Goal: Task Accomplishment & Management: Manage account settings

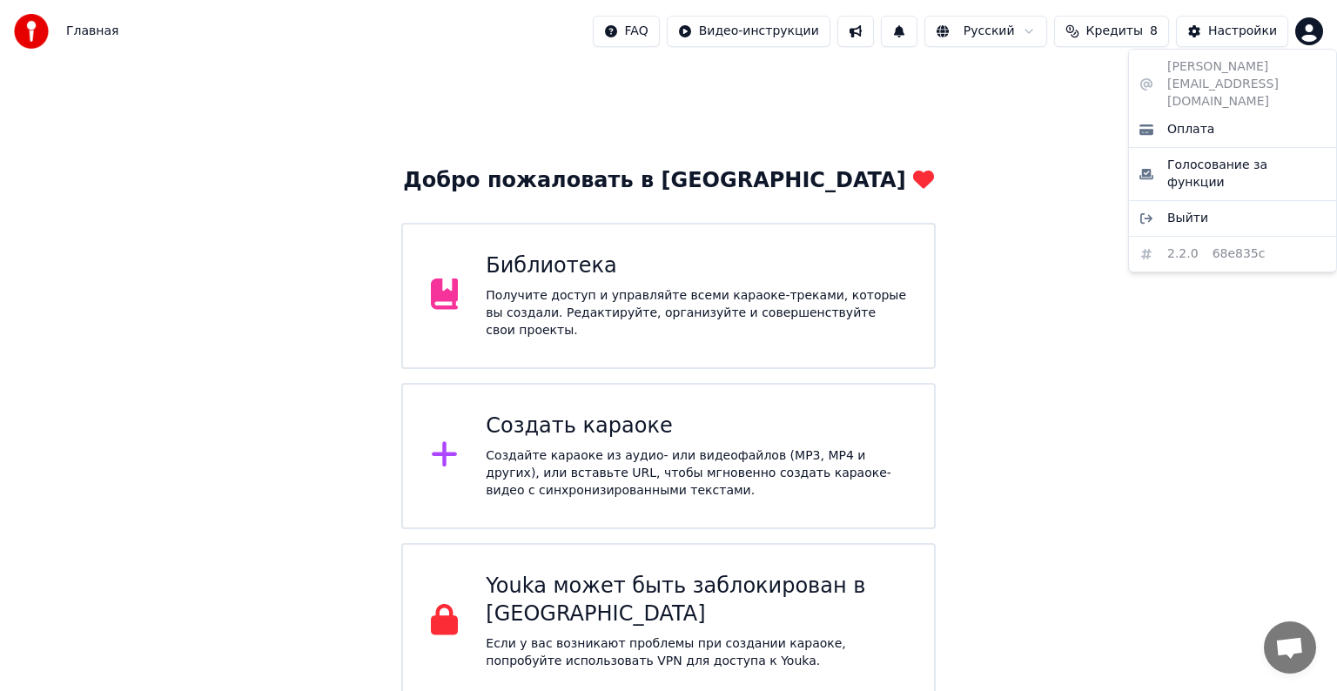
click at [1312, 18] on html "Главная FAQ Видео-инструкции Русский Кредиты 8 Настройки Добро пожаловать в You…" at bounding box center [668, 350] width 1337 height 700
click at [1190, 121] on span "Оплата" at bounding box center [1190, 129] width 47 height 17
click at [1312, 36] on html "Главная FAQ Видео-инструкции 1 Русский Кредиты 8 Настройки Добро пожаловать в Y…" at bounding box center [668, 350] width 1337 height 700
drag, startPoint x: 1165, startPoint y: 70, endPoint x: 1222, endPoint y: 70, distance: 56.6
click at [1222, 70] on div "sasha.demenshin@yandex.ru Оплата Голосование за функции Выйти 2.2.0 68e835c" at bounding box center [1232, 161] width 209 height 224
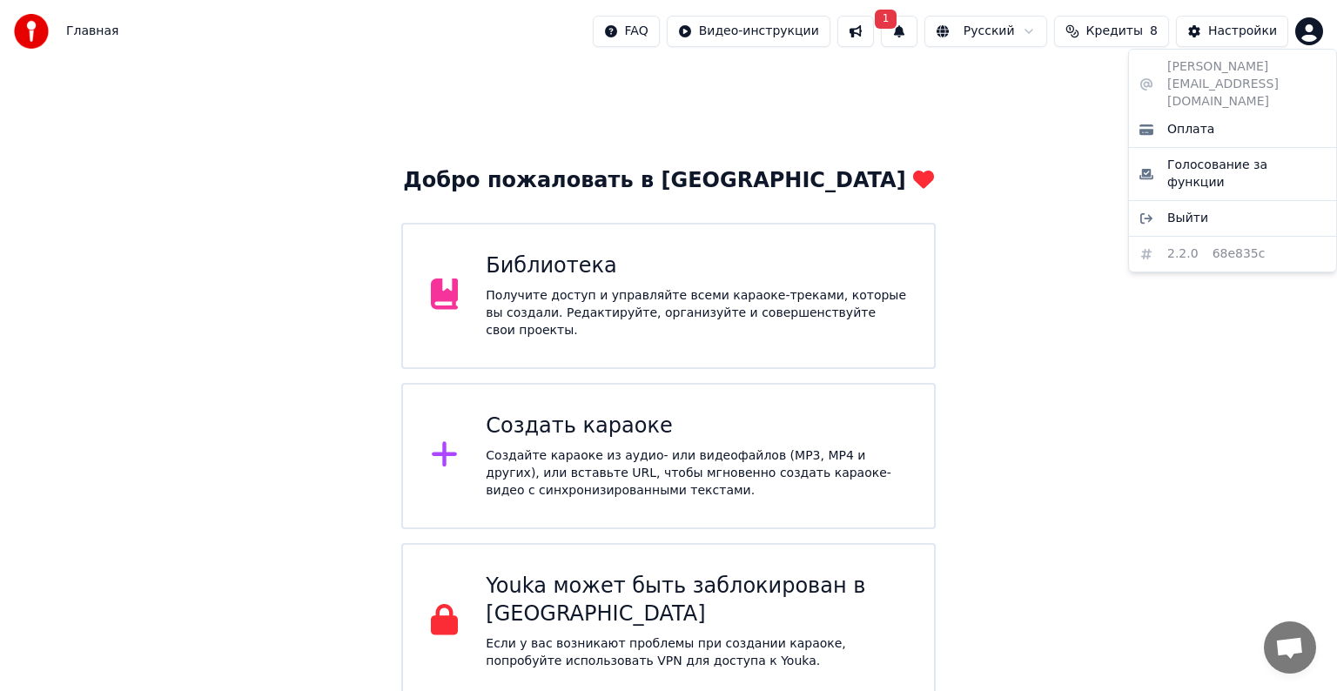
drag, startPoint x: 1222, startPoint y: 70, endPoint x: 1240, endPoint y: 70, distance: 18.3
click at [1240, 70] on div "sasha.demenshin@yandex.ru Оплата Голосование за функции Выйти 2.2.0 68e835c" at bounding box center [1232, 161] width 209 height 224
click at [1243, 42] on html "Главная FAQ Видео-инструкции 1 Русский Кредиты 8 Настройки Добро пожаловать в Y…" at bounding box center [668, 350] width 1337 height 700
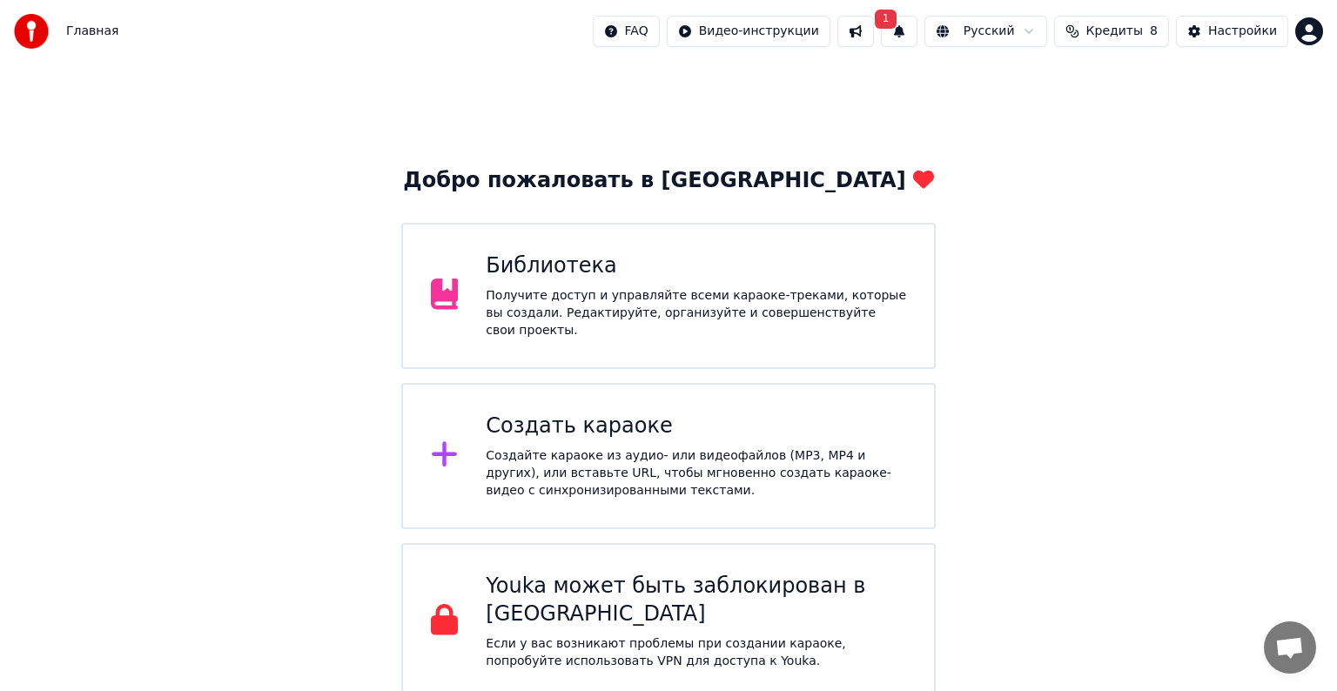
click at [1243, 42] on button "Настройки" at bounding box center [1232, 31] width 112 height 31
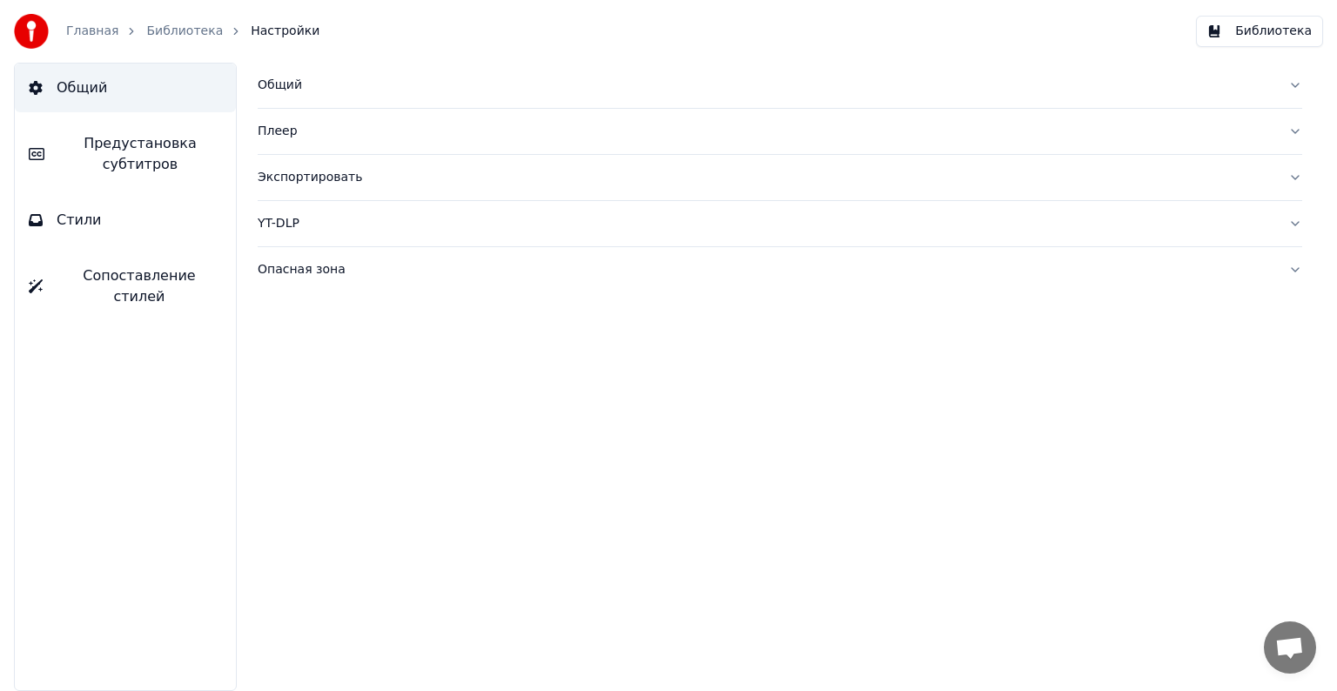
click at [352, 97] on button "Общий" at bounding box center [780, 85] width 1044 height 45
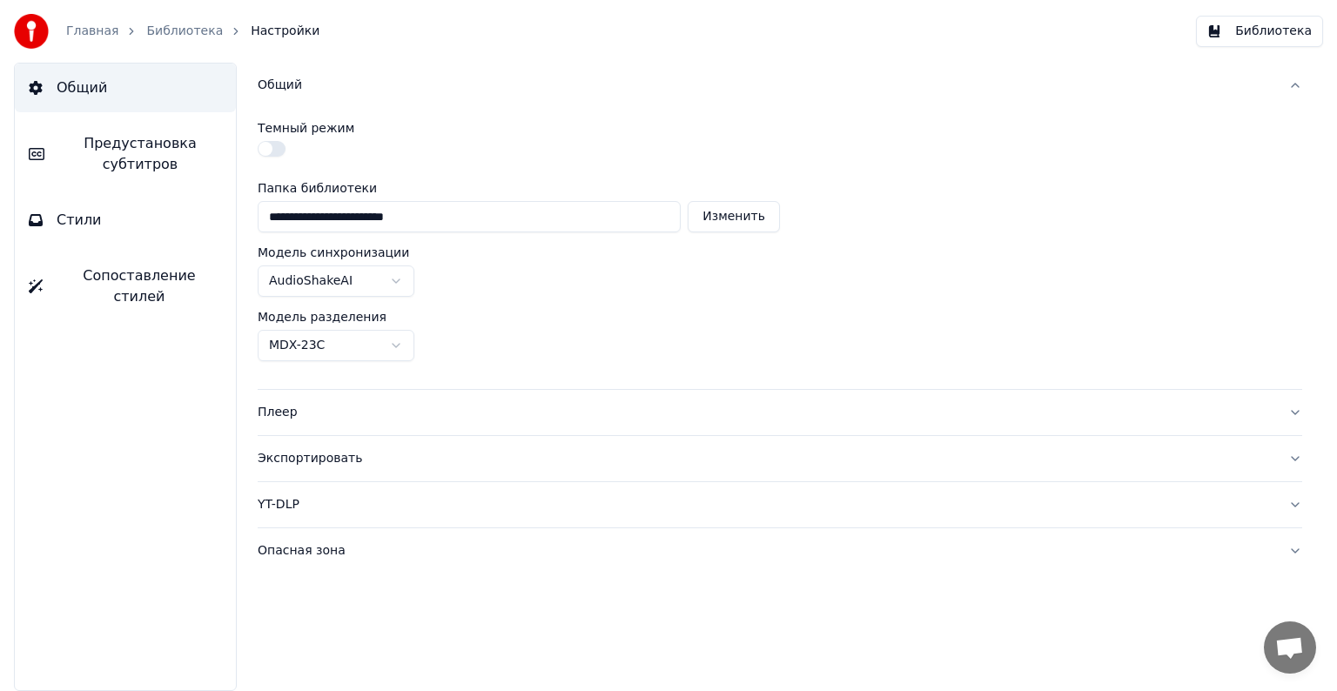
click at [383, 511] on div "YT-DLP" at bounding box center [766, 504] width 1016 height 17
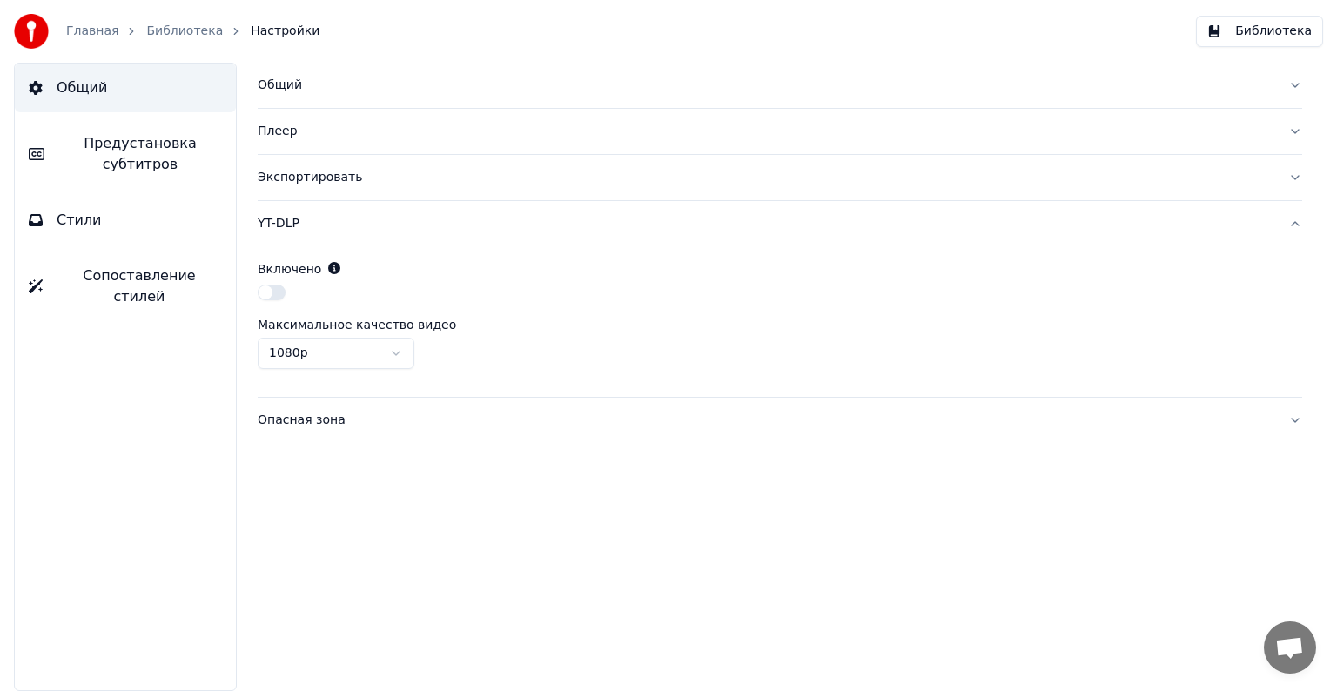
click at [490, 190] on button "Экспортировать" at bounding box center [780, 177] width 1044 height 45
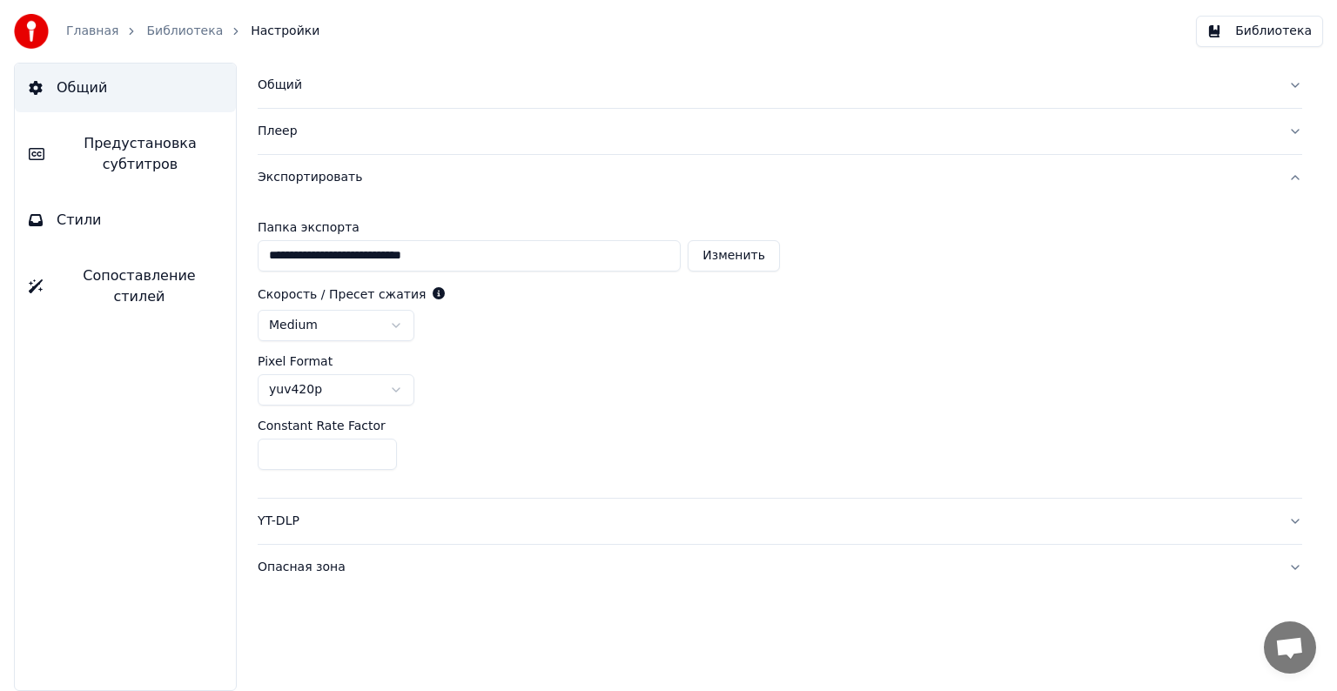
click at [502, 142] on button "Плеер" at bounding box center [780, 131] width 1044 height 45
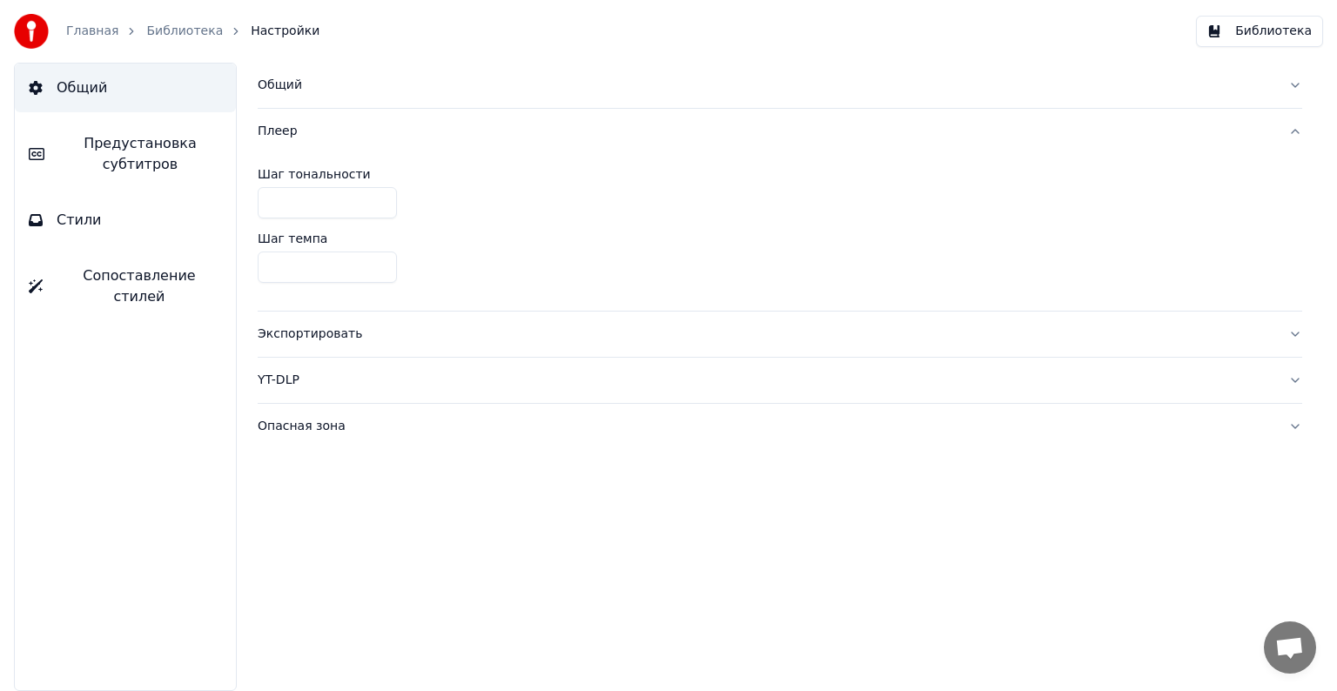
click at [418, 433] on div "Опасная зона" at bounding box center [766, 426] width 1016 height 17
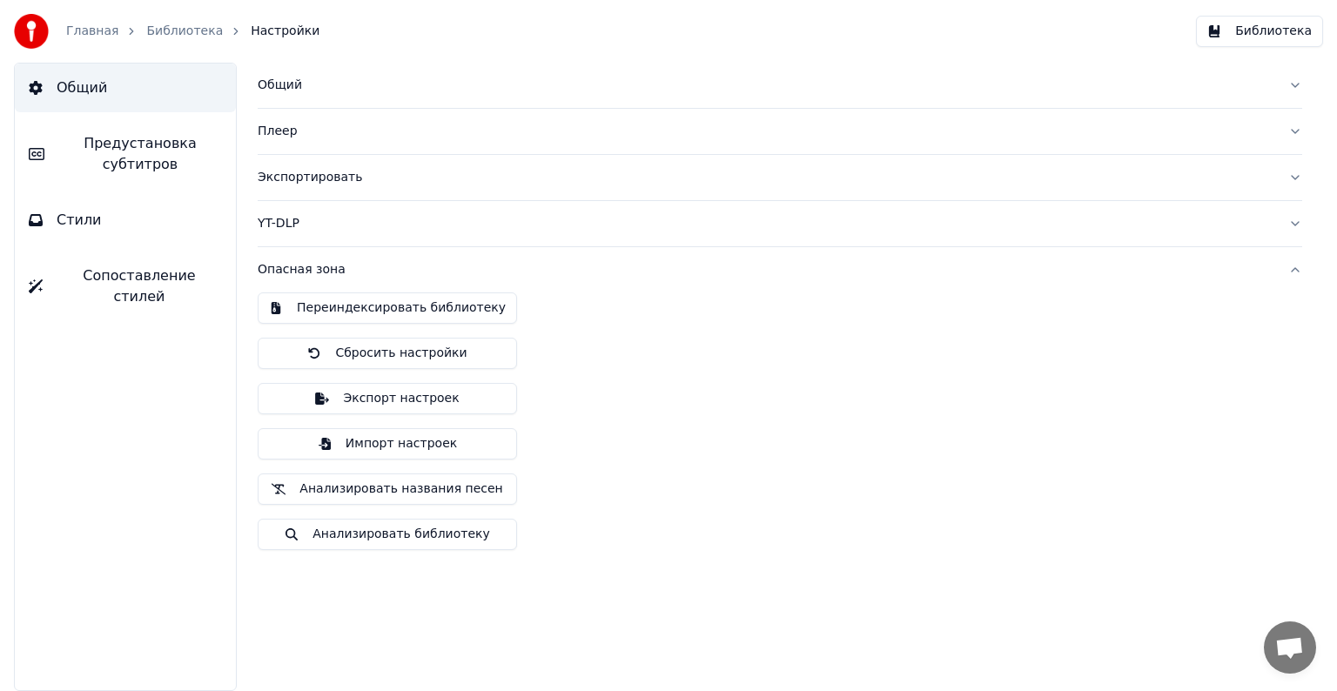
click at [147, 277] on span "Сопоставление стилей" at bounding box center [139, 286] width 165 height 42
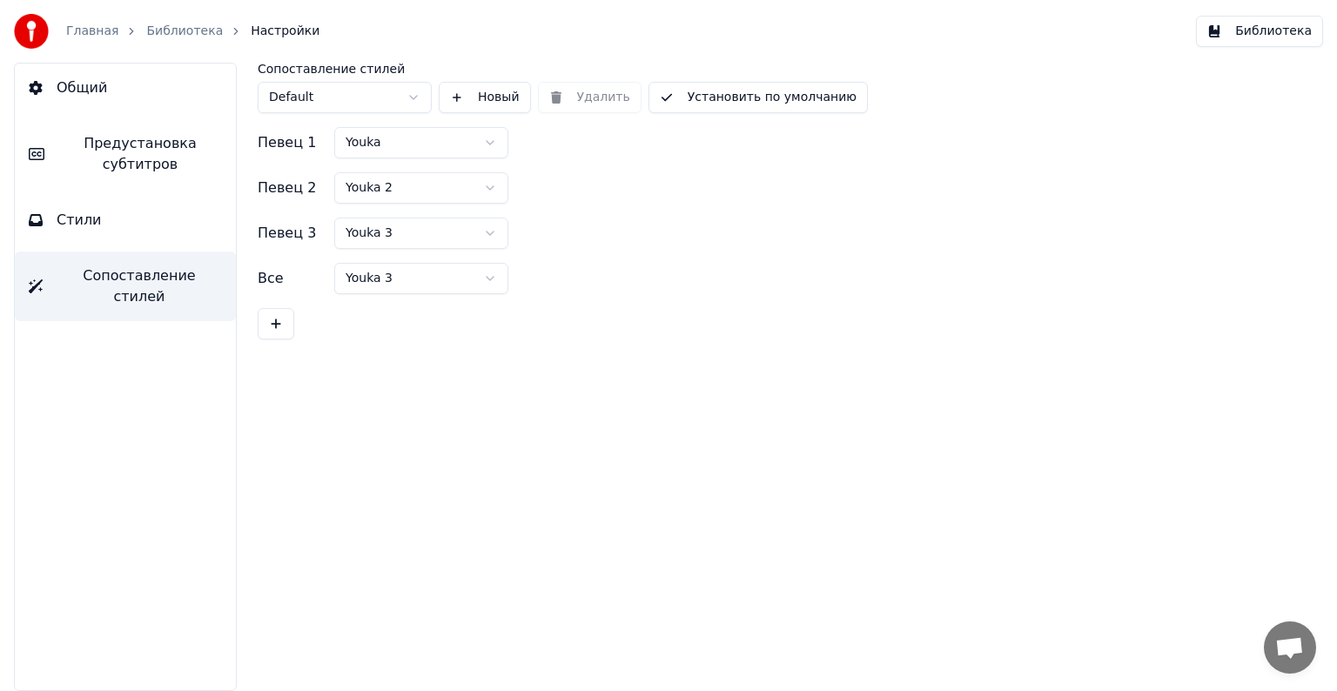
click at [150, 223] on button "Стили" at bounding box center [125, 220] width 221 height 49
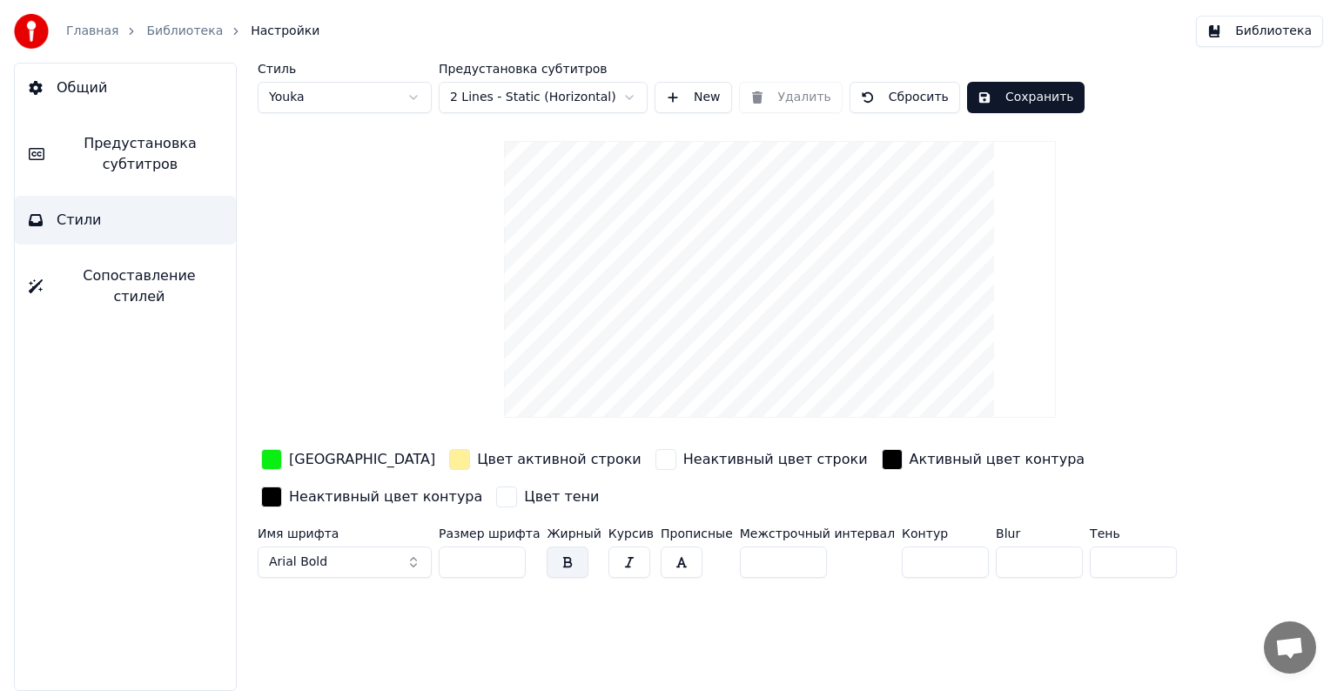
click at [1239, 24] on button "Библиотека" at bounding box center [1259, 31] width 127 height 31
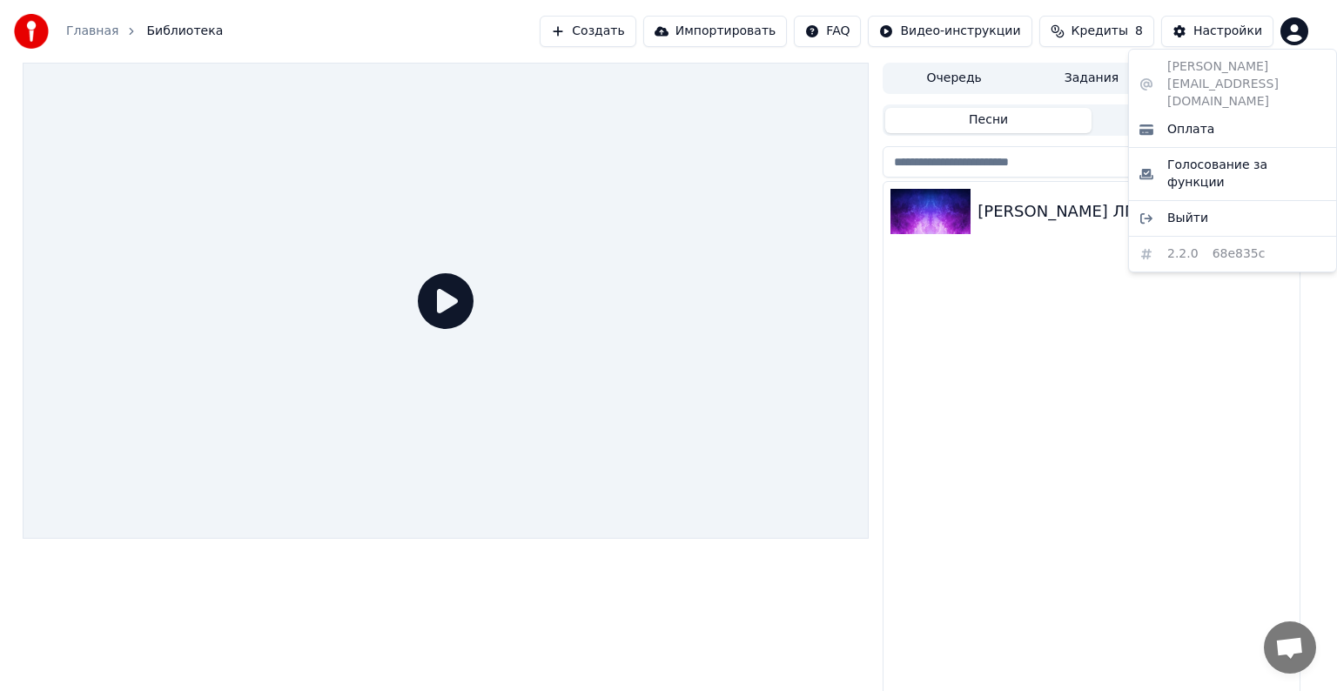
click at [1287, 31] on html "Главная Библиотека Создать Импортировать FAQ Видео-инструкции Кредиты 8 Настрой…" at bounding box center [668, 345] width 1337 height 691
click at [1197, 204] on div "Выйти" at bounding box center [1232, 218] width 200 height 28
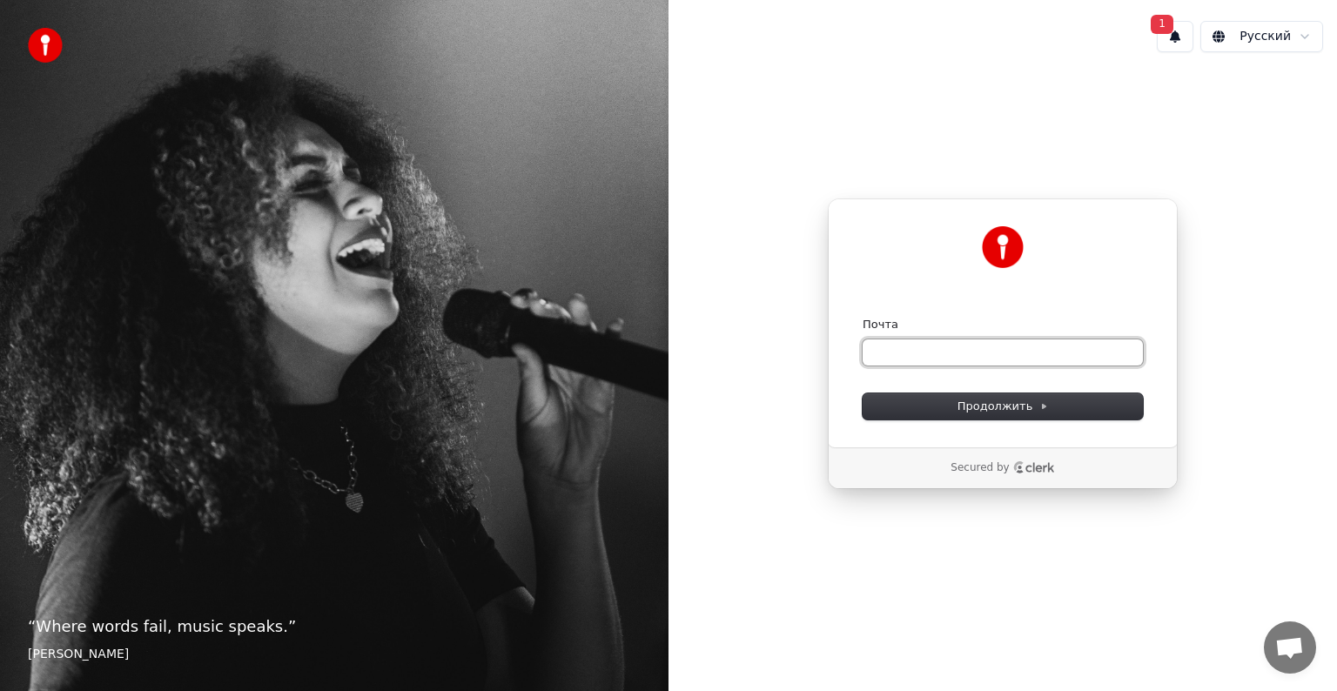
click at [975, 359] on input "Почта" at bounding box center [1002, 352] width 280 height 26
type input "*"
paste input "**********"
click at [971, 404] on span "Продолжить" at bounding box center [1002, 407] width 91 height 16
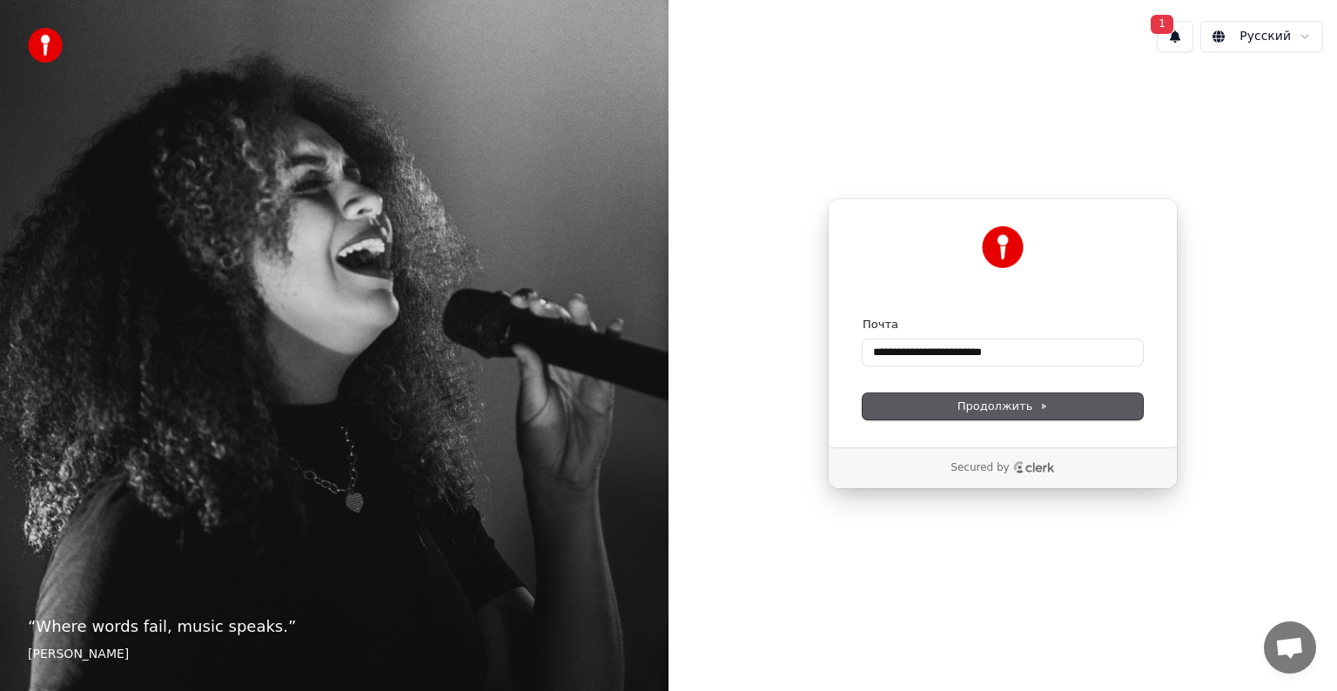
type input "**********"
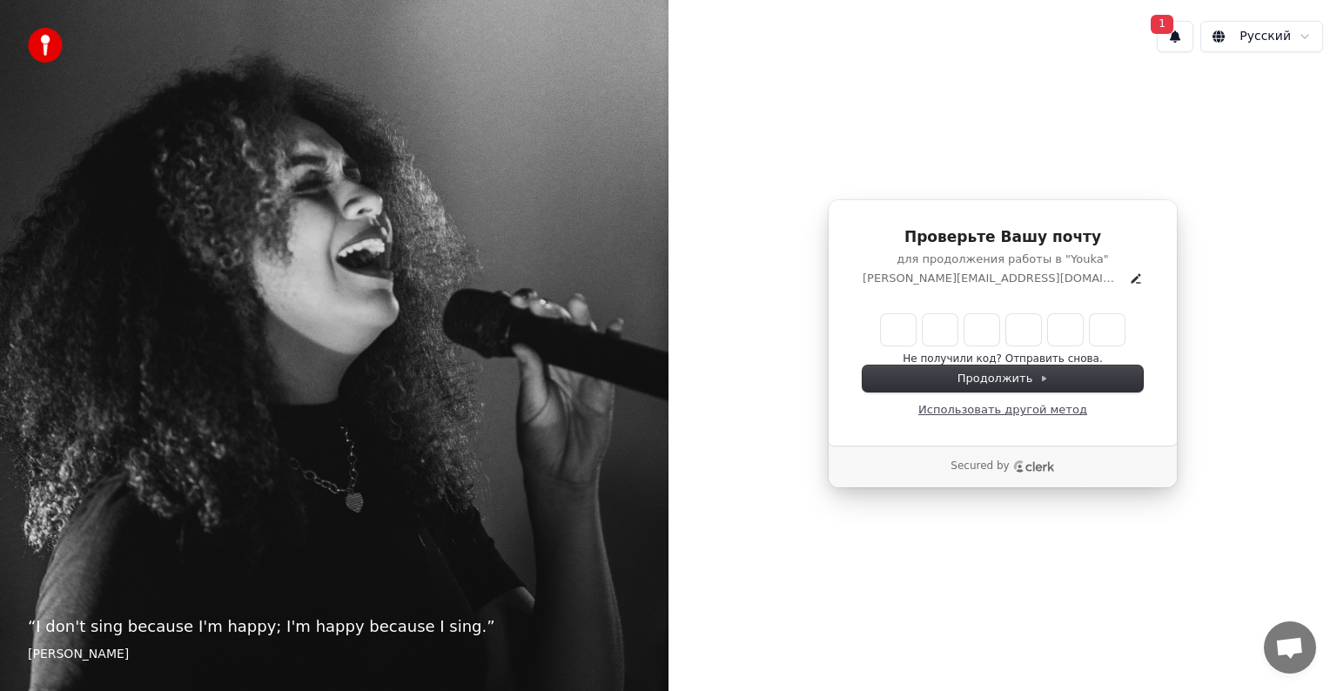
click at [1009, 410] on link "Использовать другой метод" at bounding box center [1002, 410] width 169 height 16
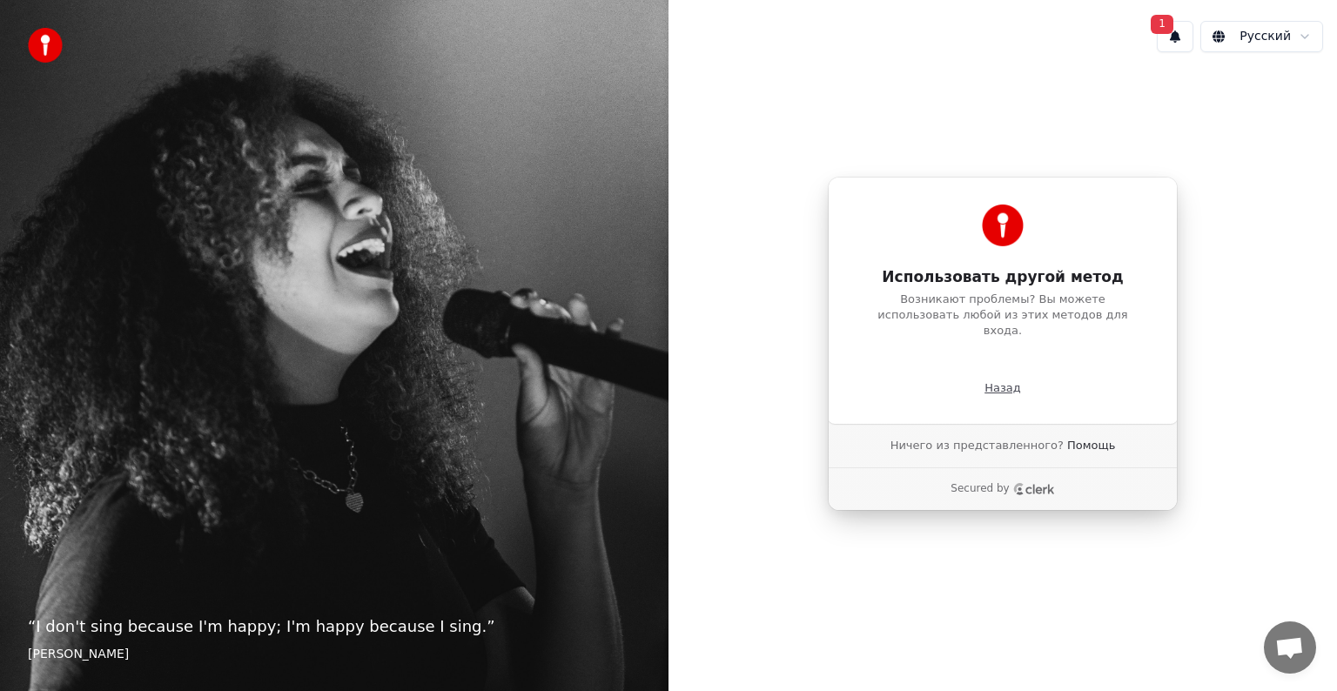
click at [1009, 380] on p "Назад" at bounding box center [1002, 388] width 37 height 16
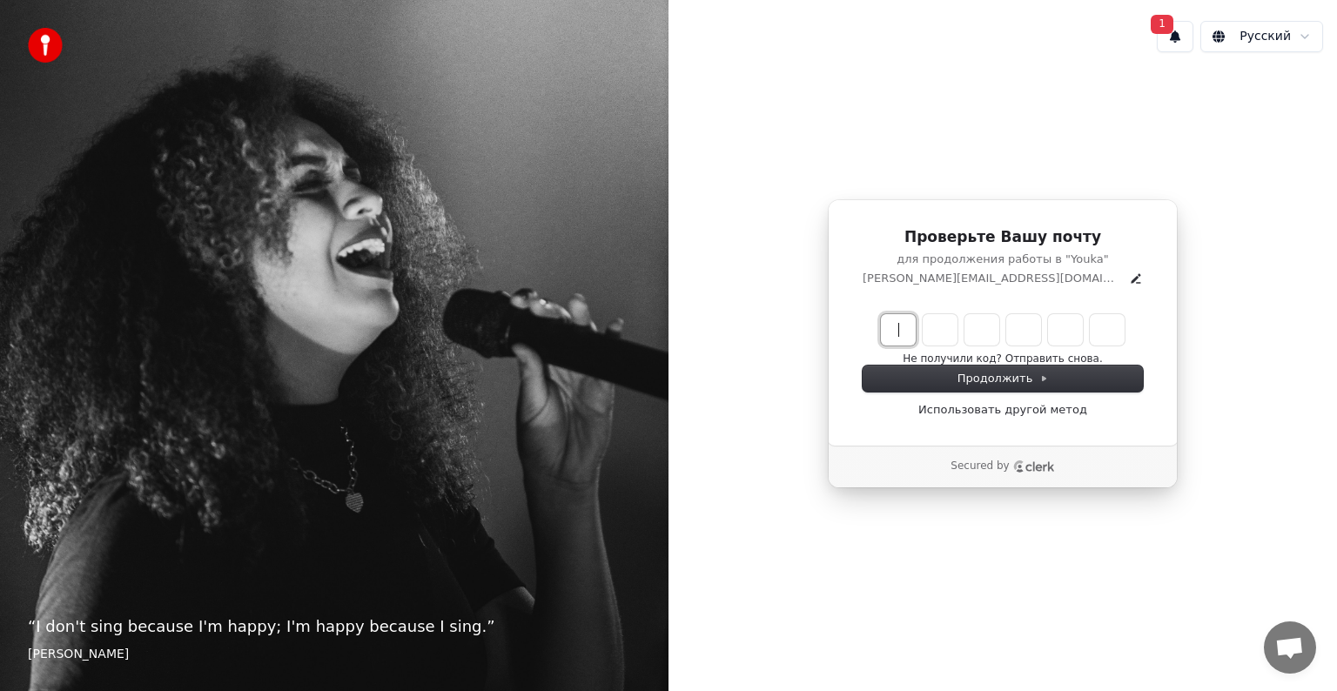
click at [902, 321] on input "Enter verification code" at bounding box center [1020, 329] width 278 height 31
type input "******"
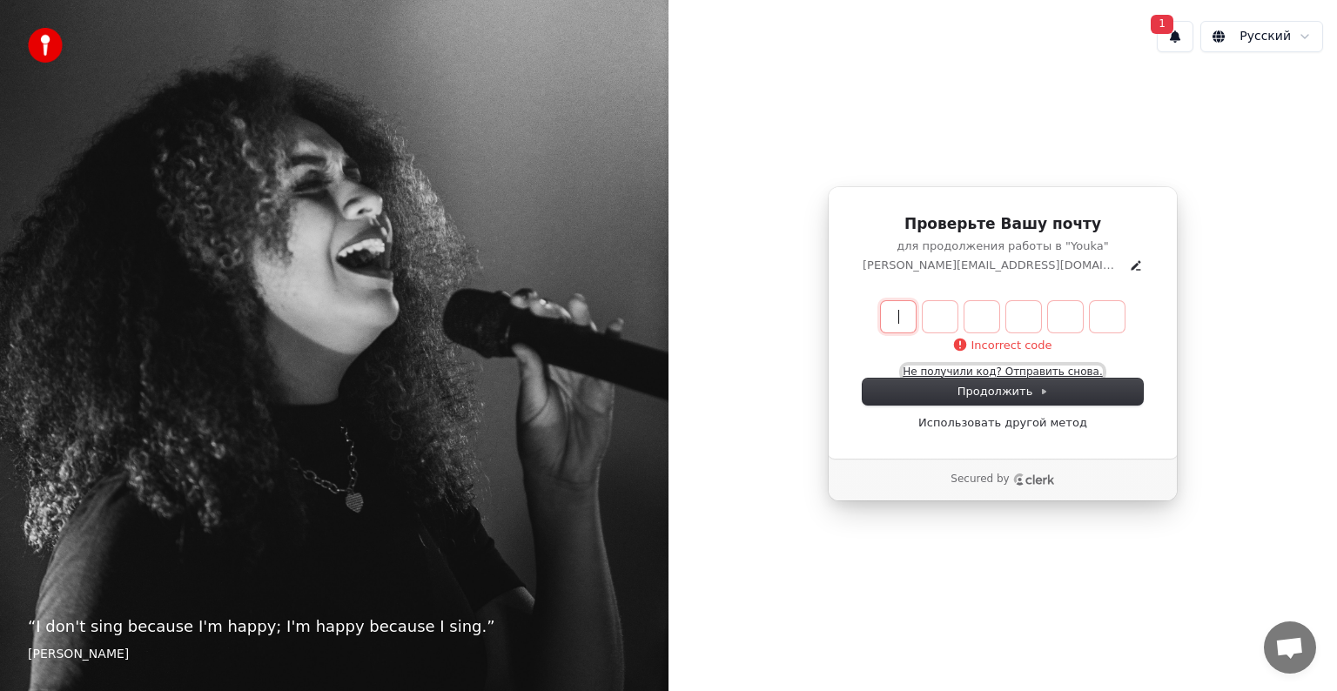
click at [1046, 372] on button "Не получили код? Отправить снова." at bounding box center [1001, 372] width 199 height 14
click at [1188, 35] on button "1" at bounding box center [1174, 36] width 37 height 31
click at [1271, 97] on button "Обновить" at bounding box center [1290, 91] width 91 height 31
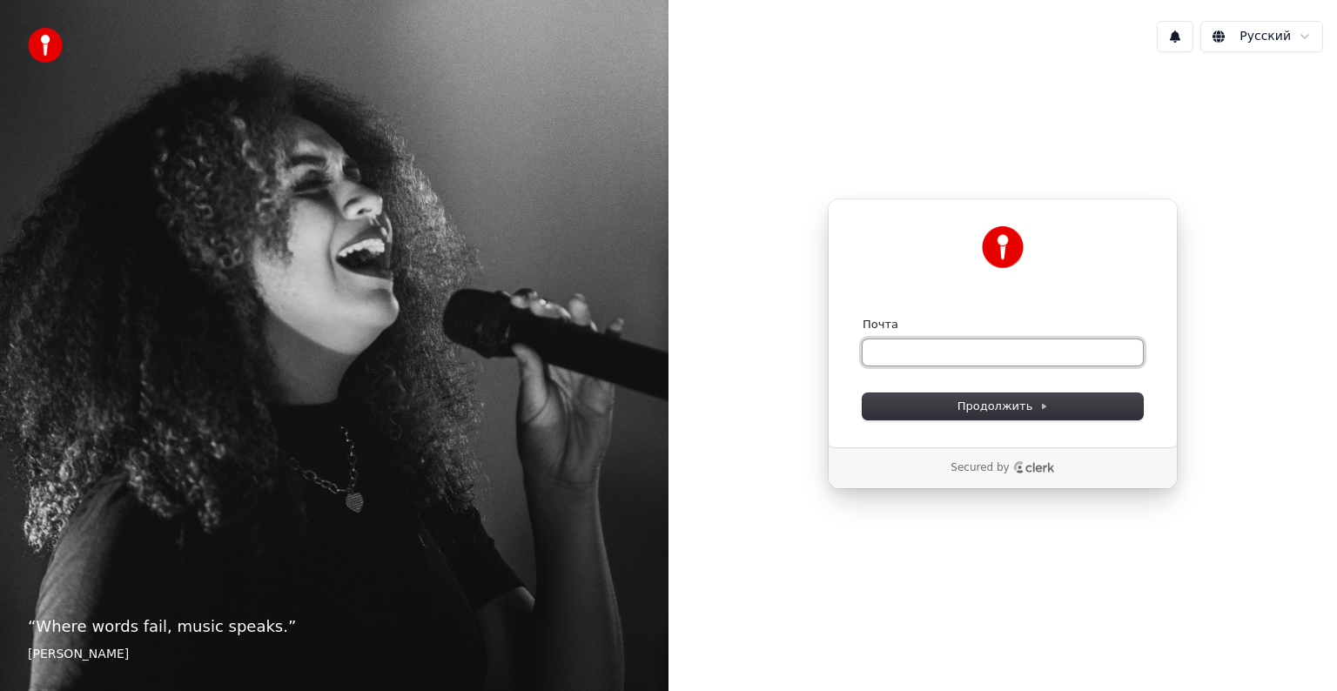
click at [923, 356] on input "Почта" at bounding box center [1002, 352] width 280 height 26
paste input "**********"
click at [862, 317] on button "submit" at bounding box center [862, 317] width 0 height 0
type input "**********"
